Goal: Transaction & Acquisition: Purchase product/service

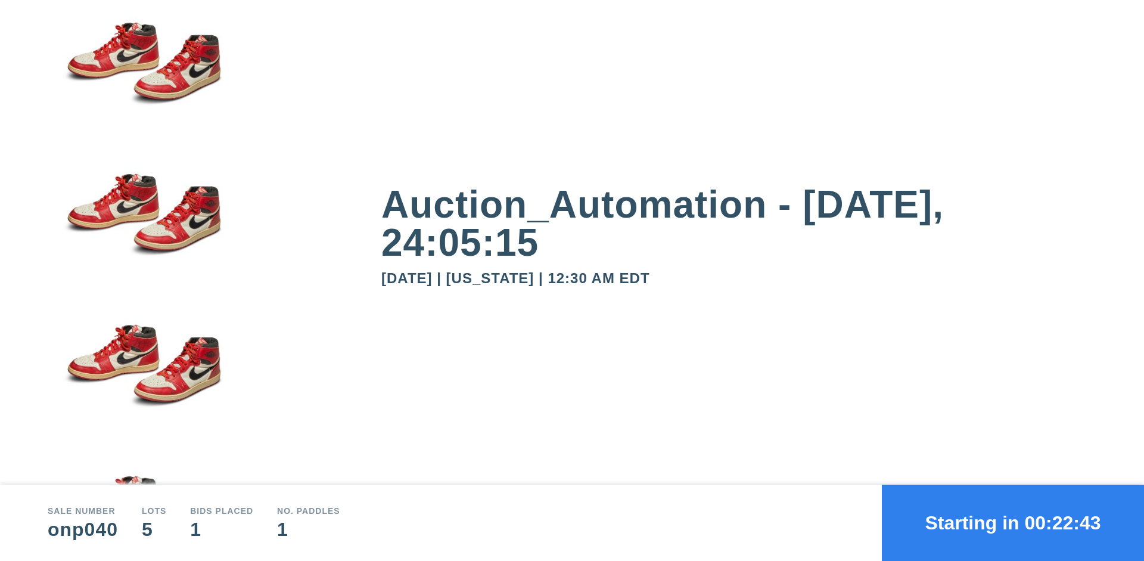
click at [1013, 523] on button "Starting in 00:22:43" at bounding box center [1013, 523] width 262 height 76
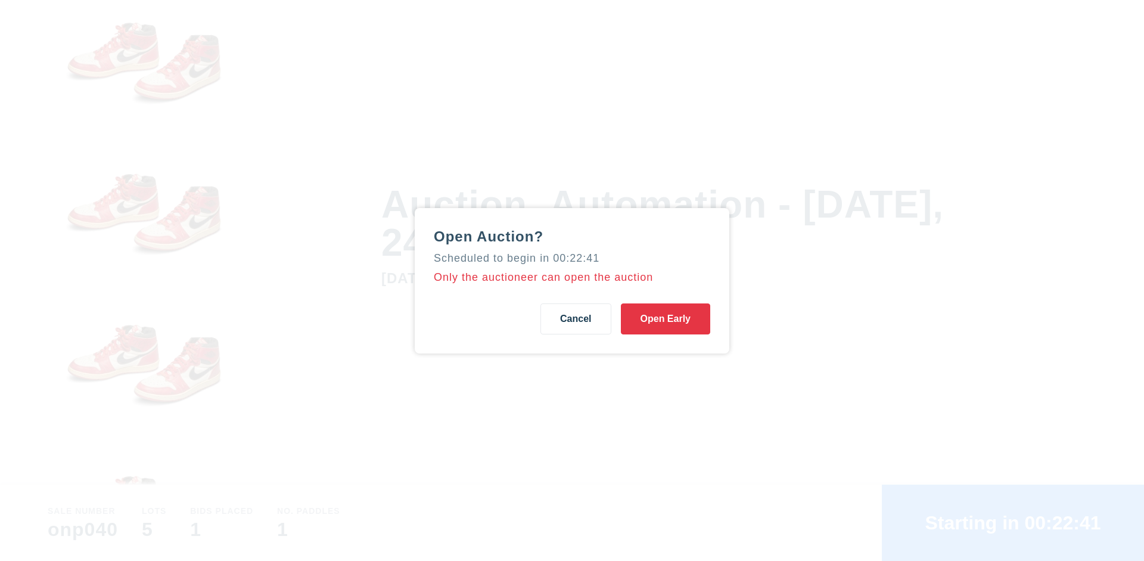
click at [666, 318] on button "Open Early" at bounding box center [665, 318] width 89 height 31
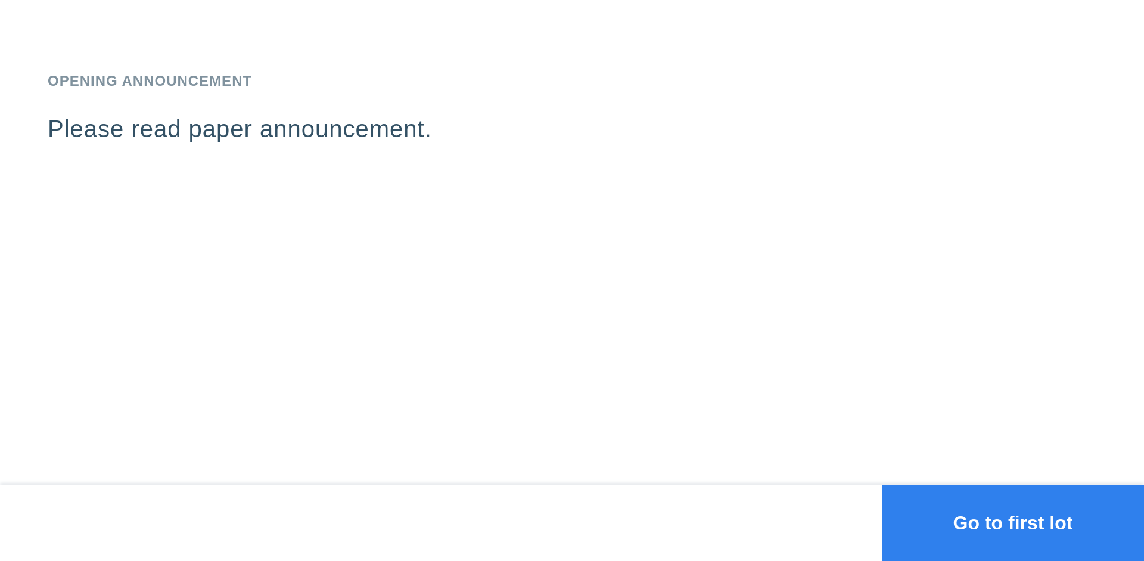
click at [1013, 523] on button "Go to first lot" at bounding box center [1013, 523] width 262 height 76
